Goal: Find specific page/section: Find specific page/section

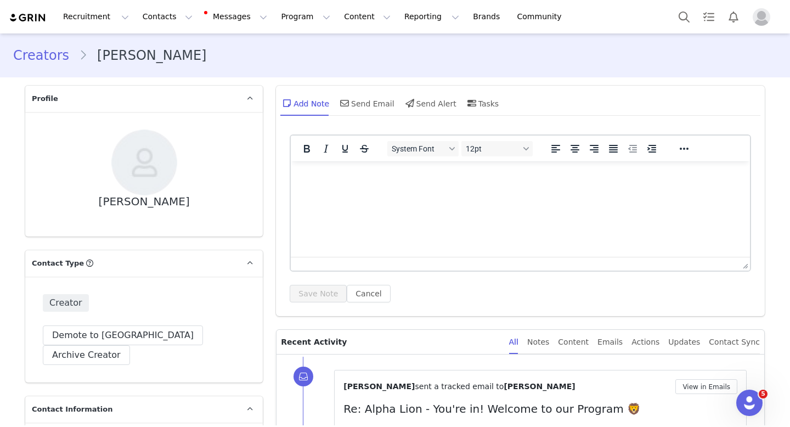
scroll to position [43, 0]
click at [137, 22] on button "Contacts Contacts" at bounding box center [167, 16] width 63 height 25
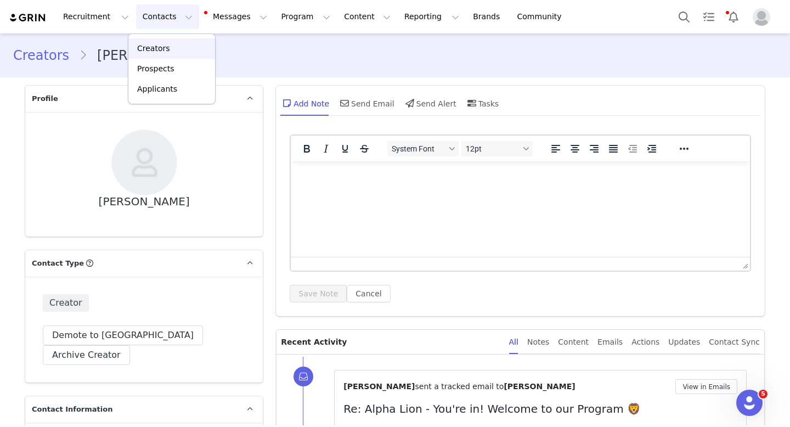
click at [156, 54] on p "Creators" at bounding box center [153, 49] width 33 height 12
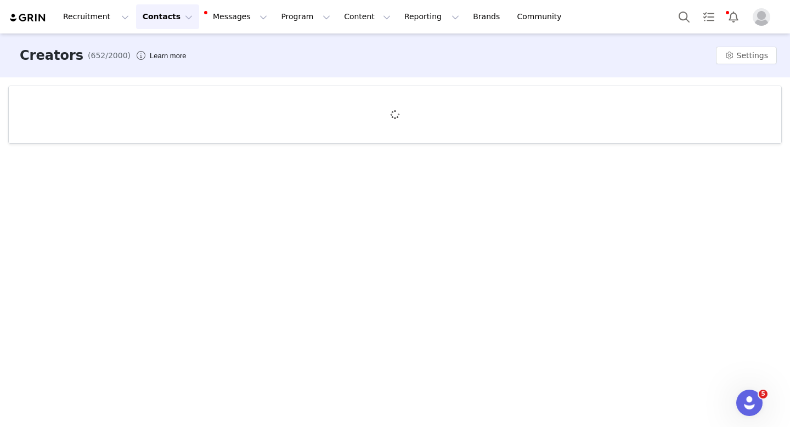
click at [143, 16] on button "Contacts Contacts" at bounding box center [167, 16] width 63 height 25
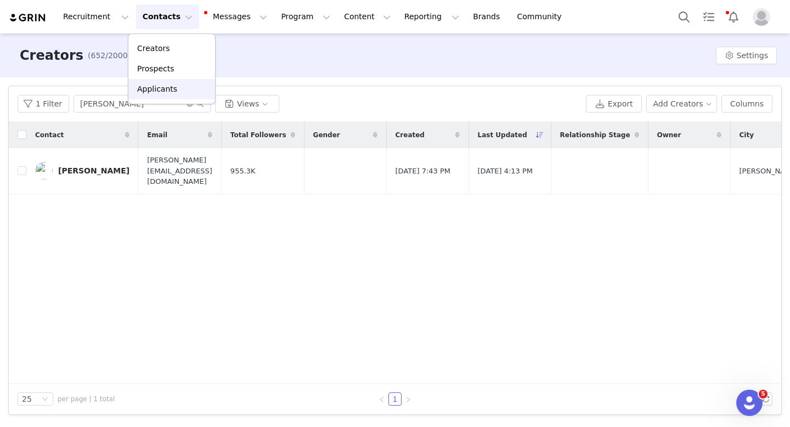
click at [164, 88] on p "Applicants" at bounding box center [157, 89] width 40 height 12
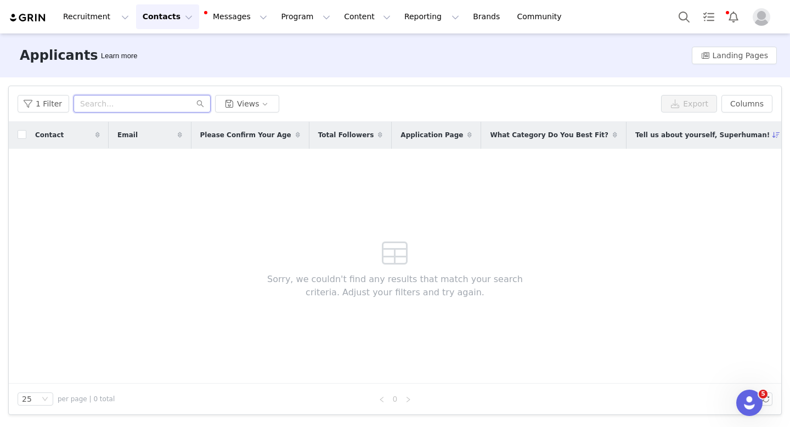
click at [103, 110] on input "text" at bounding box center [141, 104] width 137 height 18
paste input "[EMAIL_ADDRESS][DOMAIN_NAME]"
type input "[EMAIL_ADDRESS][DOMAIN_NAME]"
click at [37, 104] on button "1 Filter" at bounding box center [44, 104] width 52 height 18
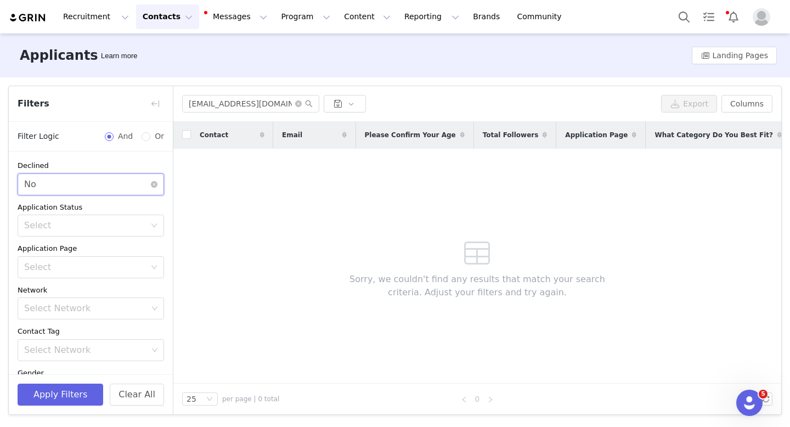
click at [64, 181] on div "Select No" at bounding box center [87, 184] width 126 height 21
click at [48, 212] on li "Yes" at bounding box center [87, 209] width 138 height 18
click at [53, 397] on button "Apply Filters" at bounding box center [61, 394] width 86 height 22
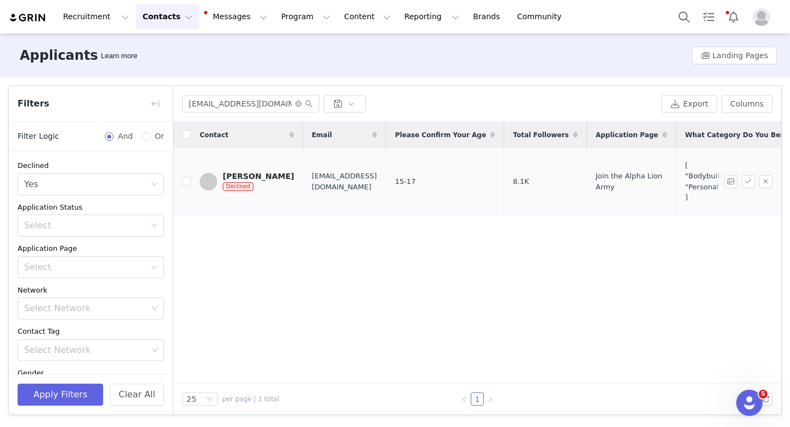
click at [253, 176] on div "[PERSON_NAME]" at bounding box center [258, 176] width 71 height 9
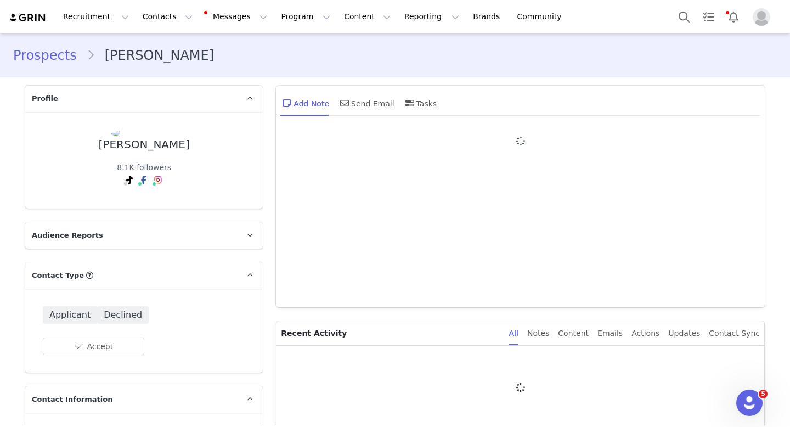
type input "+1 ([GEOGRAPHIC_DATA])"
